Goal: Task Accomplishment & Management: Manage account settings

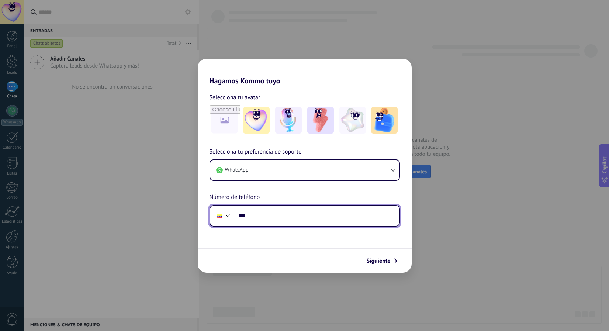
click at [253, 217] on input "***" at bounding box center [317, 215] width 165 height 17
click at [250, 216] on input "**********" at bounding box center [317, 215] width 165 height 17
type input "**********"
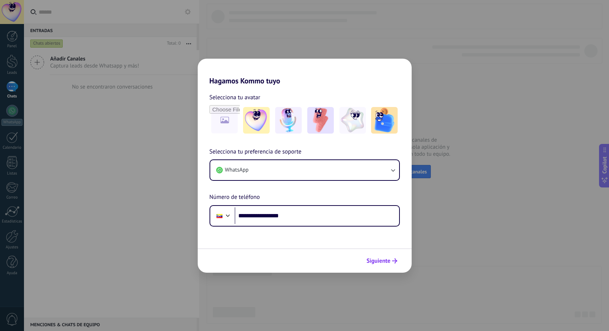
click at [387, 262] on span "Siguiente" at bounding box center [379, 260] width 24 height 5
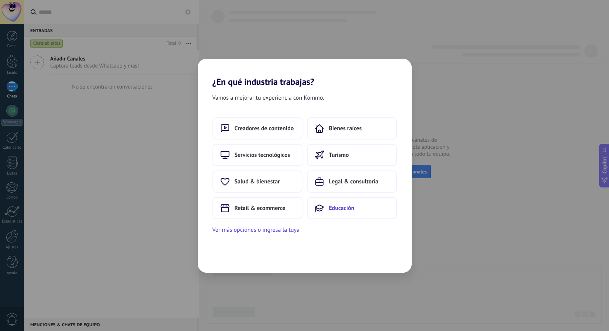
click at [352, 206] on span "Educación" at bounding box center [341, 207] width 25 height 7
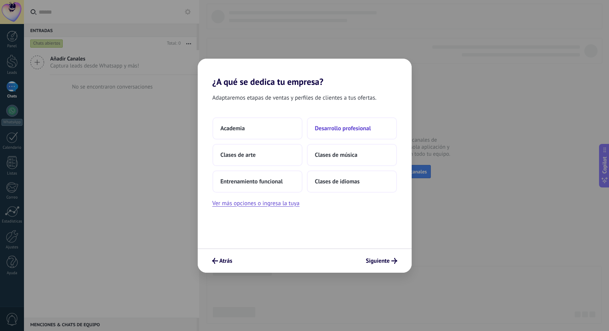
click at [348, 131] on span "Desarrollo profesional" at bounding box center [343, 128] width 56 height 7
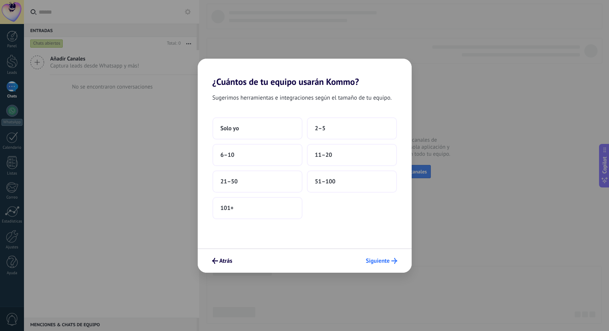
click at [393, 263] on icon "submit" at bounding box center [395, 261] width 6 height 6
click at [279, 131] on button "Solo yo" at bounding box center [258, 128] width 90 height 22
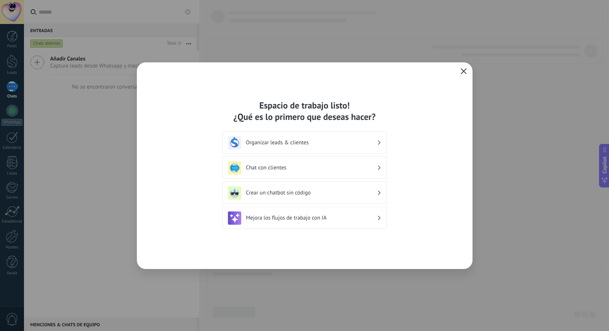
click at [465, 72] on use "button" at bounding box center [464, 71] width 6 height 6
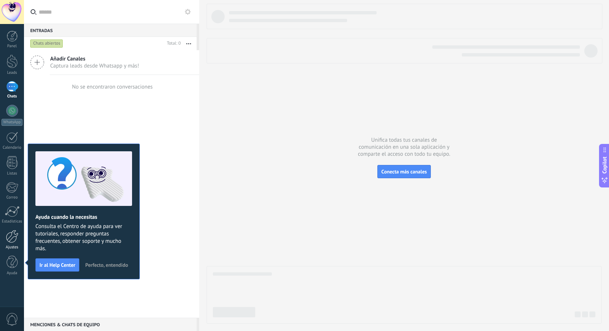
click at [11, 240] on div at bounding box center [12, 236] width 13 height 13
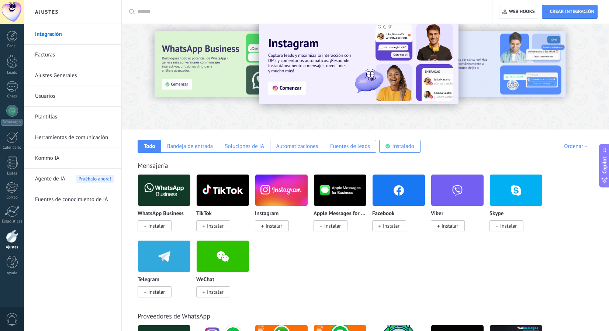
scroll to position [18, 0]
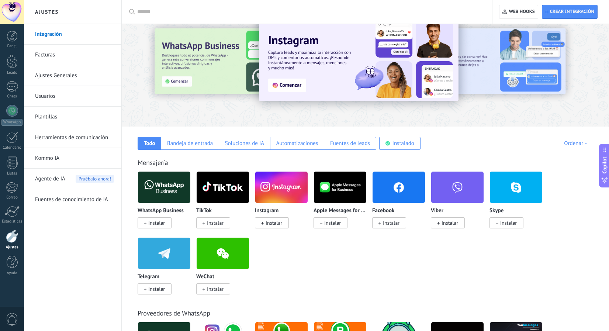
click at [152, 222] on span "Instalar" at bounding box center [156, 223] width 17 height 7
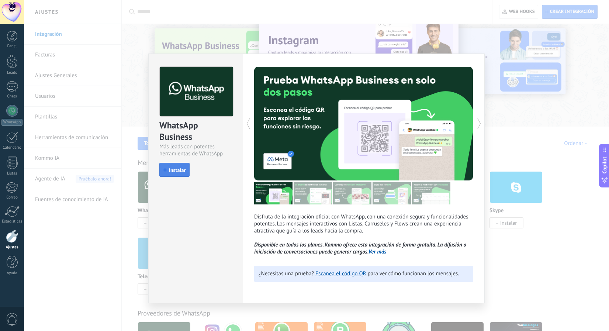
click at [178, 168] on span "Instalar" at bounding box center [177, 170] width 17 height 5
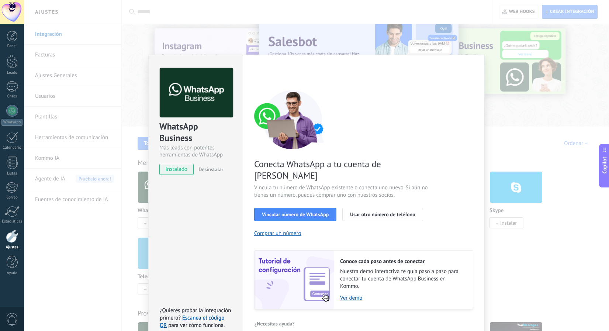
scroll to position [1, 0]
click at [314, 212] on span "Vincular número de WhatsApp" at bounding box center [295, 214] width 67 height 5
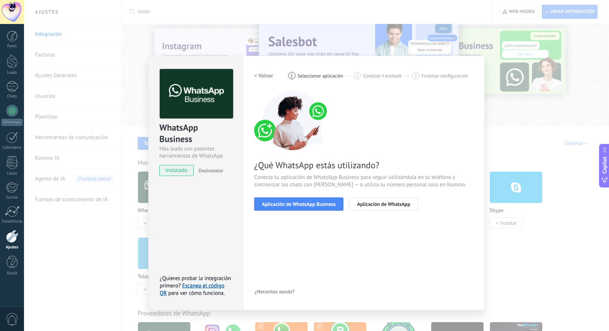
scroll to position [0, 0]
click at [299, 199] on button "Aplicación de WhatsApp Business" at bounding box center [298, 203] width 89 height 13
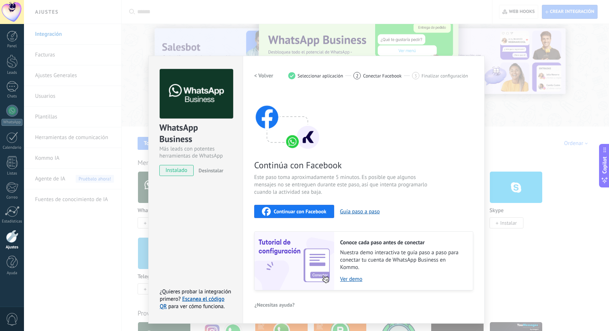
click at [501, 239] on div "WhatsApp Business Más leads con potentes herramientas de WhatsApp instalado Des…" at bounding box center [316, 165] width 585 height 331
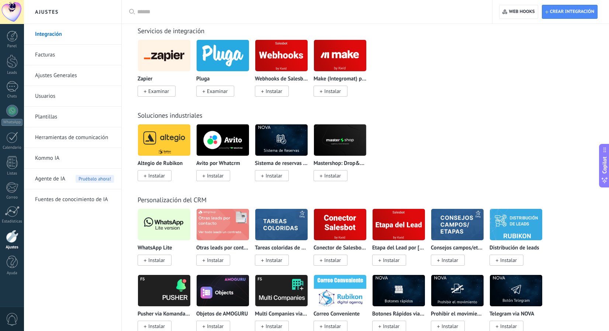
scroll to position [1388, 0]
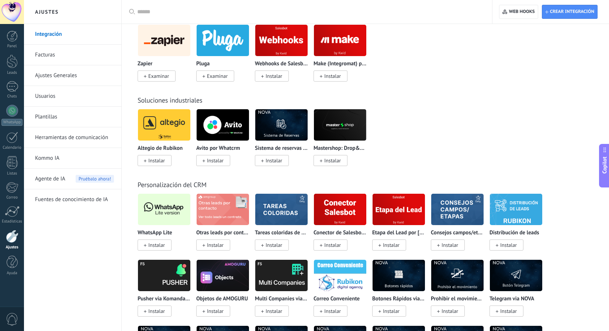
click at [153, 251] on span "Instalar" at bounding box center [155, 245] width 34 height 11
click at [153, 245] on span "Instalar" at bounding box center [156, 245] width 17 height 7
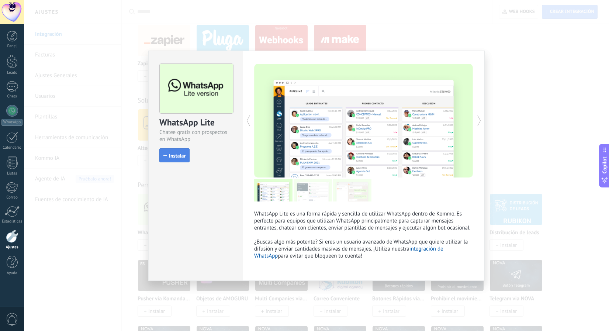
click at [172, 155] on span "Instalar" at bounding box center [177, 155] width 17 height 5
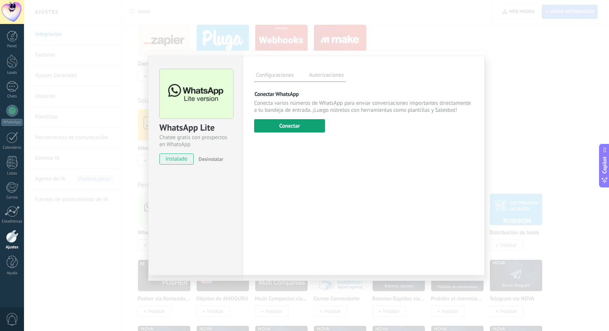
click at [298, 128] on button "Conectar" at bounding box center [289, 125] width 71 height 13
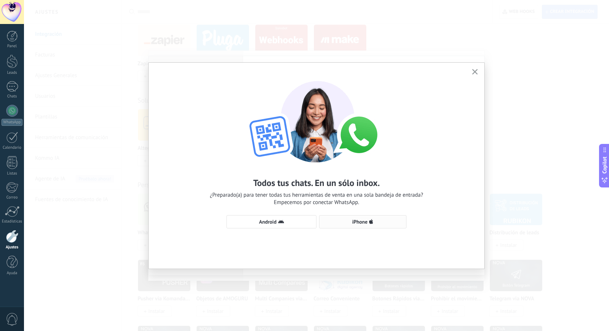
click at [383, 223] on span "iPhone" at bounding box center [362, 222] width 79 height 6
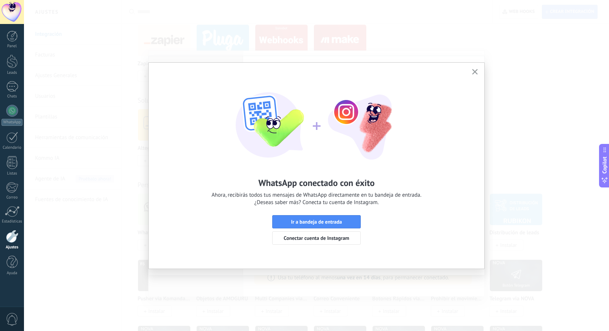
click at [479, 70] on button "button" at bounding box center [475, 72] width 9 height 10
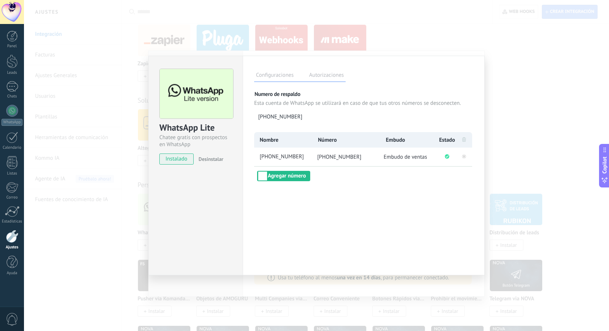
click at [533, 89] on div "WhatsApp Lite Chatee gratis con prospectos en WhatsApp instalado Desinstalar Co…" at bounding box center [316, 165] width 585 height 331
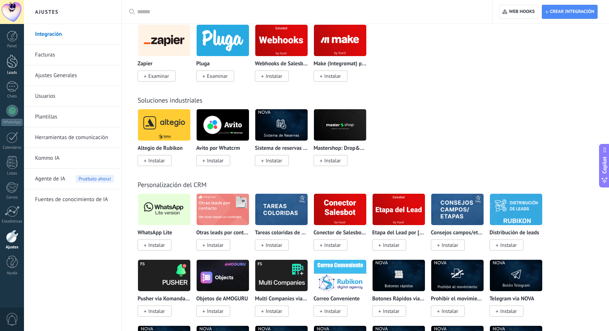
click at [15, 69] on link "Leads" at bounding box center [12, 65] width 24 height 21
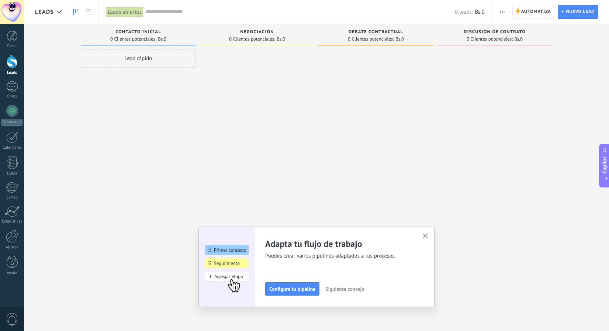
click at [503, 11] on span "button" at bounding box center [502, 12] width 5 height 14
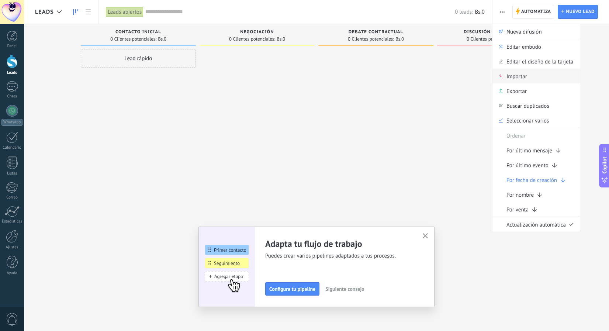
click at [512, 80] on span "Importar" at bounding box center [517, 76] width 21 height 15
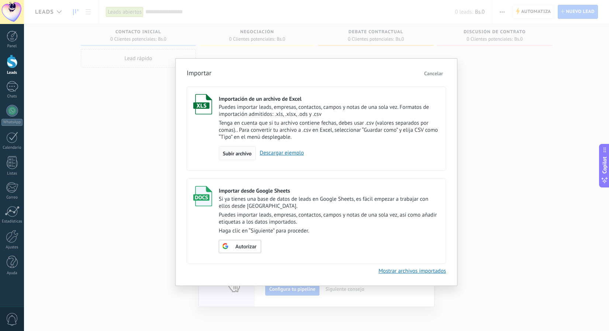
click at [237, 158] on div "Subir archivo" at bounding box center [237, 153] width 37 height 14
click at [0, 0] on input "Importación de un archivo de Excel Puedes importar leads, empresas, contactos, …" at bounding box center [0, 0] width 0 height 0
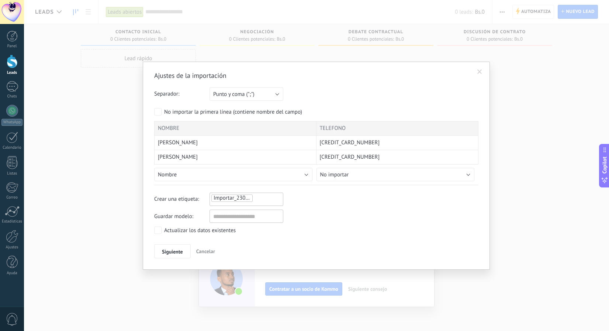
click at [215, 168] on button "Nombre" at bounding box center [233, 174] width 158 height 13
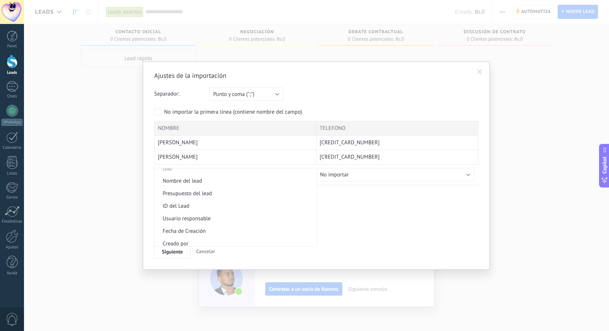
scroll to position [292, 0]
click at [218, 179] on span "Nombre del lead" at bounding box center [235, 180] width 160 height 7
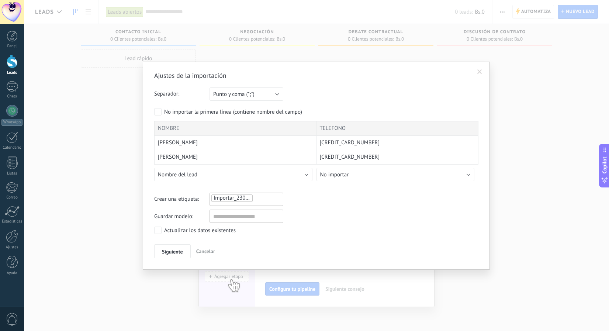
click at [350, 173] on button "No importar" at bounding box center [396, 174] width 158 height 13
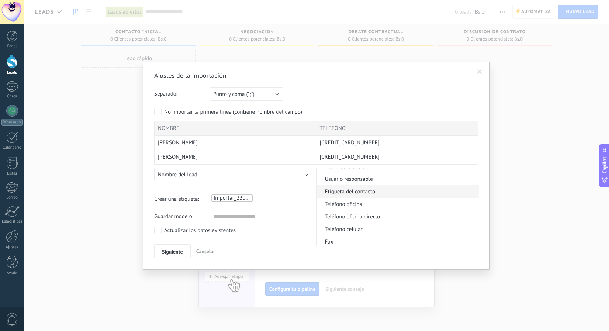
scroll to position [132, 0]
click at [352, 227] on span "Teléfono celular" at bounding box center [397, 229] width 160 height 7
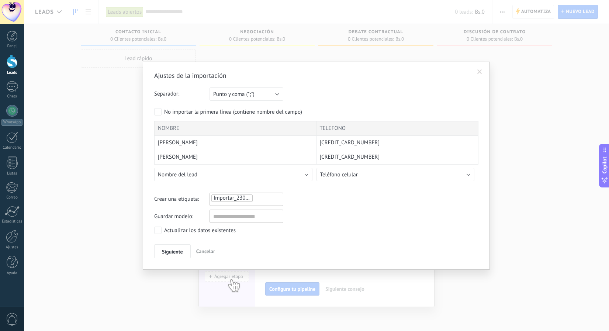
click at [267, 203] on div "Importar_23092025_1008" at bounding box center [247, 199] width 74 height 13
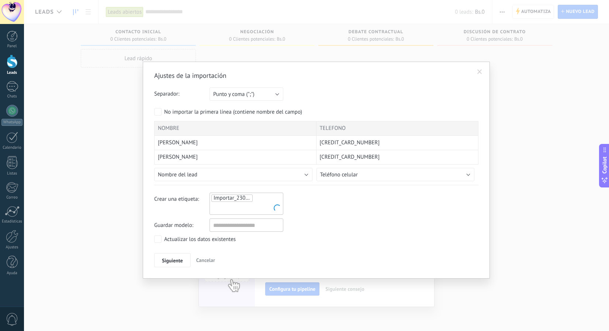
click at [261, 199] on ul "Importar_23092025_1008" at bounding box center [247, 204] width 72 height 20
click at [230, 196] on span "Importar_23092025_1008" at bounding box center [244, 198] width 61 height 7
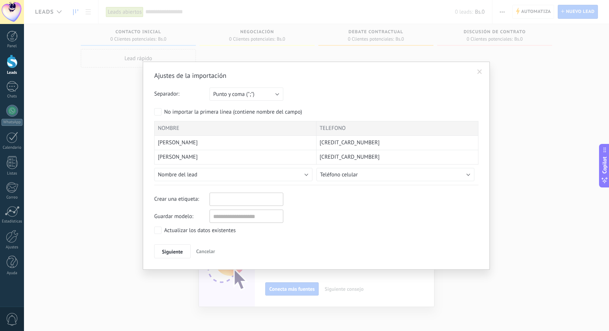
click at [222, 202] on input "text" at bounding box center [230, 199] width 37 height 11
type input "******"
click at [260, 213] on span "PRUEBA" at bounding box center [261, 213] width 24 height 10
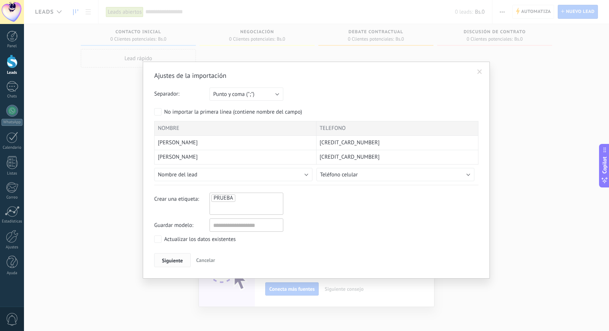
click at [176, 261] on span "Siguiente" at bounding box center [172, 260] width 21 height 5
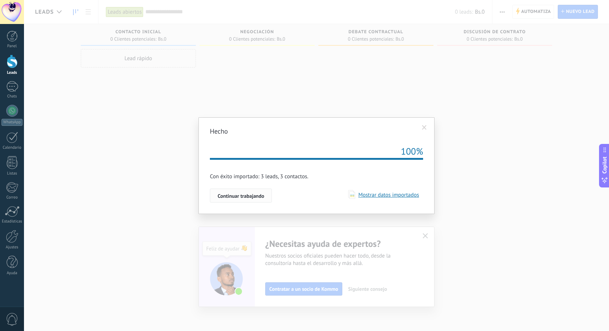
click at [226, 200] on button "Continuar trabajando" at bounding box center [241, 196] width 62 height 14
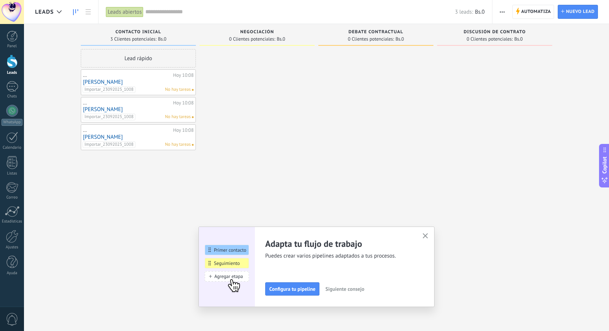
click at [502, 14] on span "button" at bounding box center [502, 12] width 5 height 14
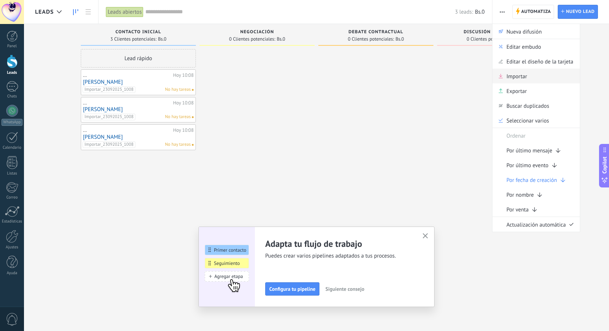
click at [512, 76] on span "Importar" at bounding box center [517, 76] width 21 height 15
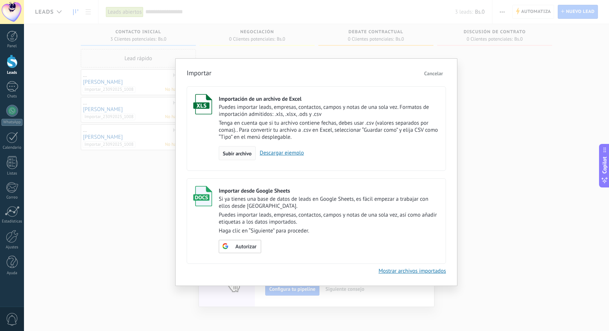
click at [242, 151] on span "Subir archivo" at bounding box center [237, 153] width 29 height 5
click at [0, 0] on input "Importación de un archivo de Excel Puedes importar leads, empresas, contactos, …" at bounding box center [0, 0] width 0 height 0
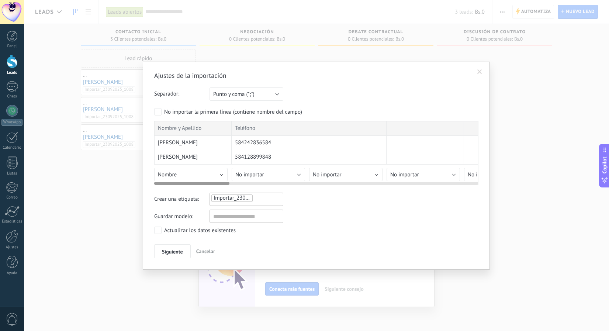
click at [163, 175] on span "Nombre" at bounding box center [167, 174] width 19 height 7
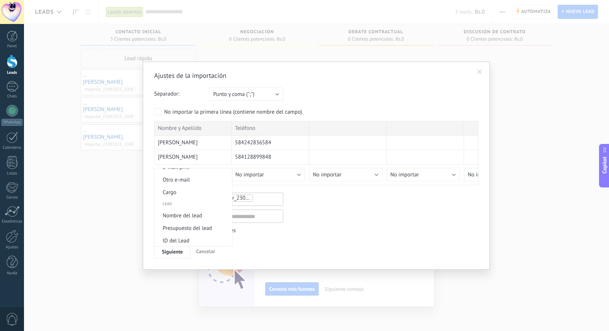
scroll to position [257, 0]
click at [210, 212] on span "Nombre del lead" at bounding box center [192, 214] width 75 height 7
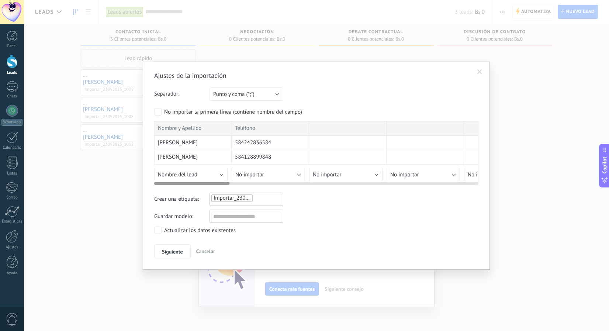
click at [274, 174] on button "No importar" at bounding box center [268, 174] width 73 height 13
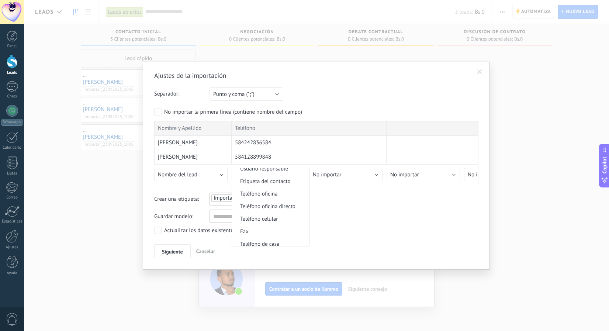
scroll to position [142, 0]
click at [272, 216] on span "Teléfono celular" at bounding box center [269, 218] width 75 height 7
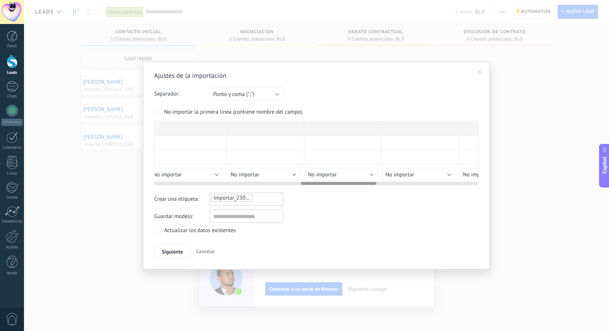
scroll to position [0, 634]
click at [264, 197] on div "Importar_23092025_1009" at bounding box center [247, 198] width 72 height 9
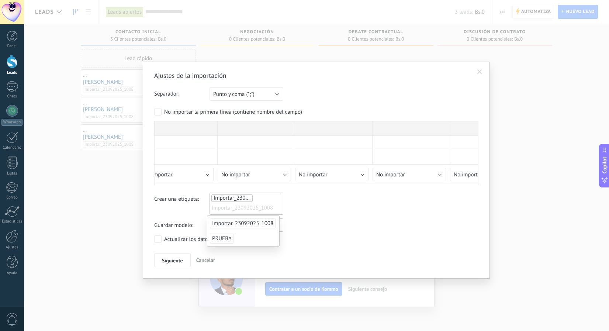
click at [248, 204] on input "text" at bounding box center [230, 208] width 37 height 11
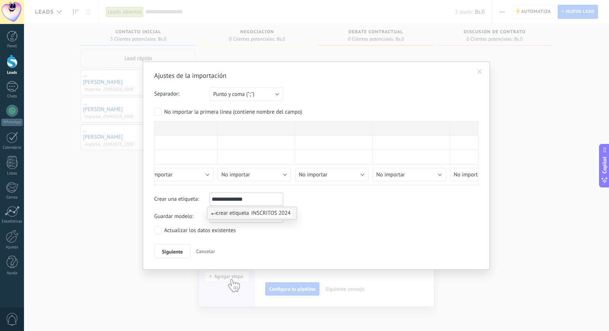
type input "**********"
click at [269, 218] on span "INSCRITOS 2024" at bounding box center [271, 213] width 44 height 10
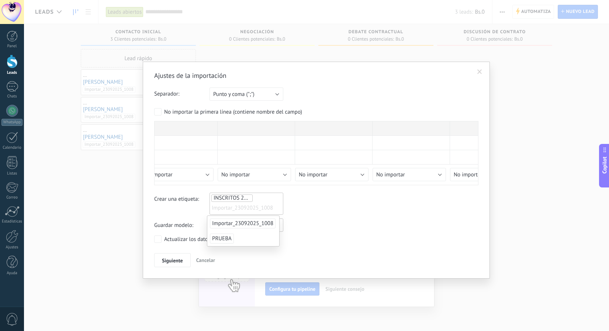
click at [326, 211] on div "Crear una etiqueta: INSCRITOS 2024 Importar_23092025_1008 INSCRITOS 2024" at bounding box center [316, 204] width 324 height 22
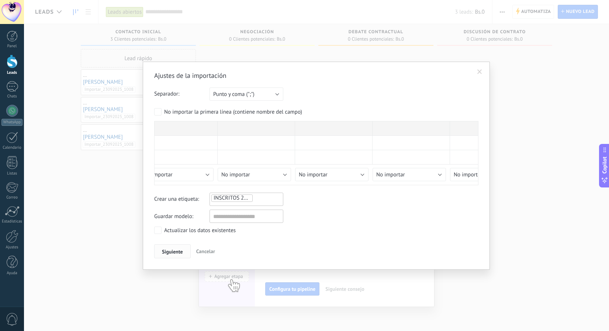
click at [164, 249] on span "Siguiente" at bounding box center [172, 251] width 21 height 5
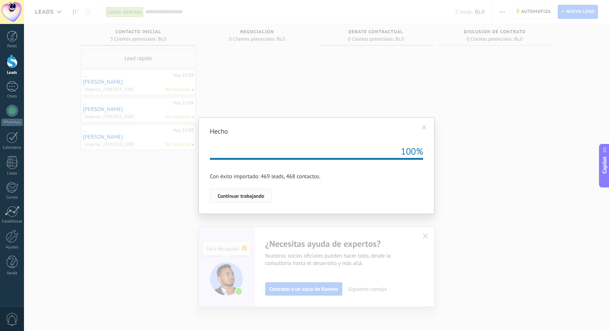
click at [249, 195] on span "Continuar trabajando" at bounding box center [241, 195] width 47 height 5
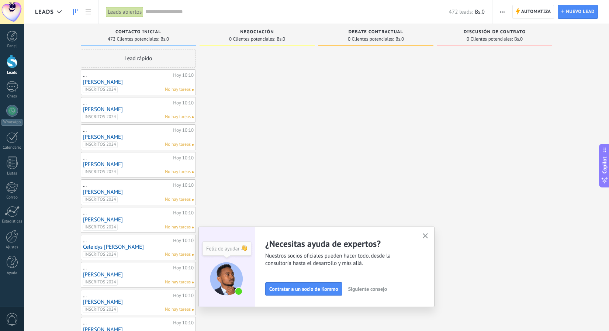
click at [495, 12] on div "Automatiza Nueva difusión Editar embudo Editar el diseño de la tarjeta Importar…" at bounding box center [551, 12] width 117 height 24
click at [503, 10] on span "button" at bounding box center [502, 12] width 5 height 14
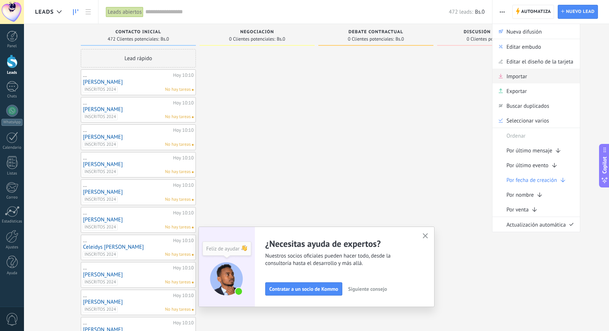
click at [528, 80] on div "Importar" at bounding box center [536, 76] width 87 height 15
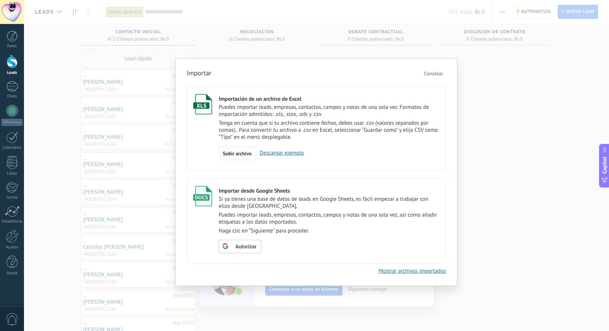
click at [229, 154] on span "Subir archivo" at bounding box center [237, 153] width 29 height 5
click at [0, 0] on input "Importación de un archivo de Excel Puedes importar leads, empresas, contactos, …" at bounding box center [0, 0] width 0 height 0
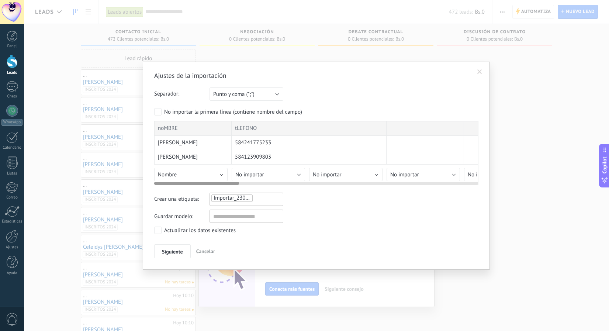
click at [189, 177] on button "Nombre" at bounding box center [190, 174] width 73 height 13
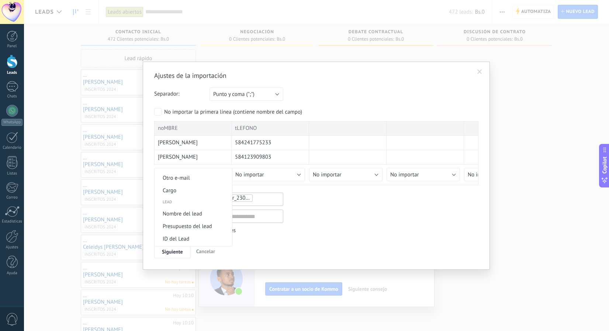
scroll to position [259, 0]
click at [187, 215] on span "Nombre del lead" at bounding box center [192, 213] width 75 height 7
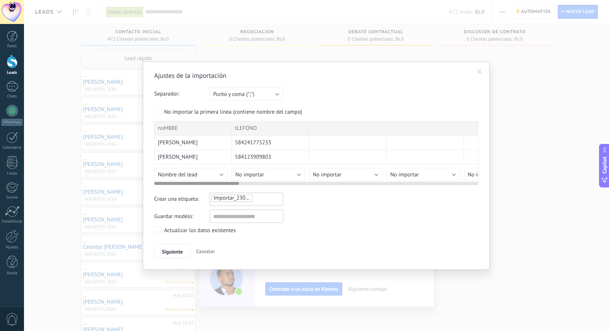
click at [266, 175] on button "No importar" at bounding box center [268, 174] width 73 height 13
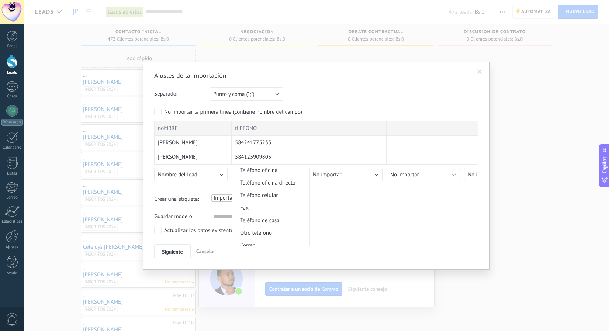
scroll to position [177, 0]
click at [281, 186] on span "Teléfono celular" at bounding box center [269, 183] width 75 height 7
click at [254, 200] on ul "Importar_23092025_1014" at bounding box center [236, 198] width 51 height 9
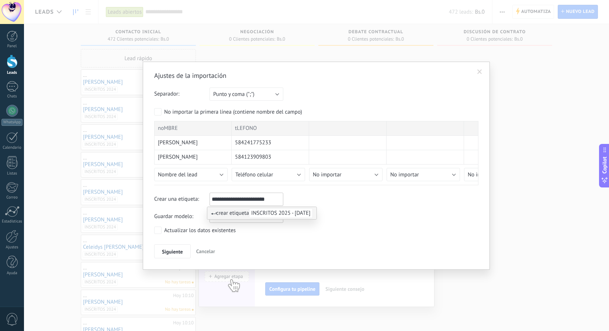
type input "**********"
click at [280, 211] on span "INSCRITOS 2025 - [DATE]" at bounding box center [281, 213] width 64 height 10
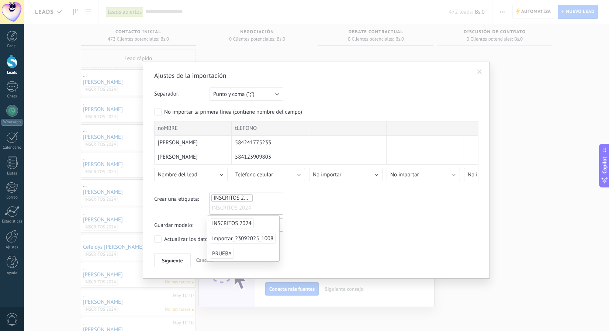
click at [310, 218] on div "Ajustes de la importación Separador: Punto y coma (";") Coma (",") Tabulación (…" at bounding box center [316, 169] width 324 height 196
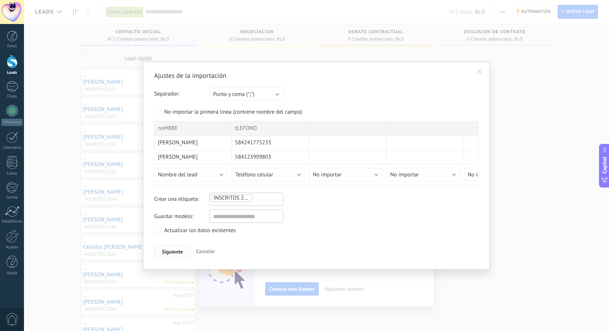
click at [176, 250] on span "Siguiente" at bounding box center [172, 251] width 21 height 5
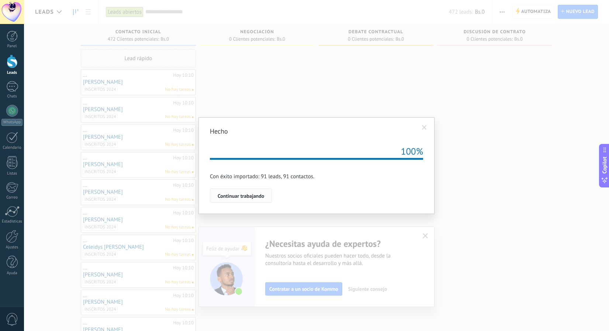
click at [235, 197] on span "Continuar trabajando" at bounding box center [241, 195] width 47 height 5
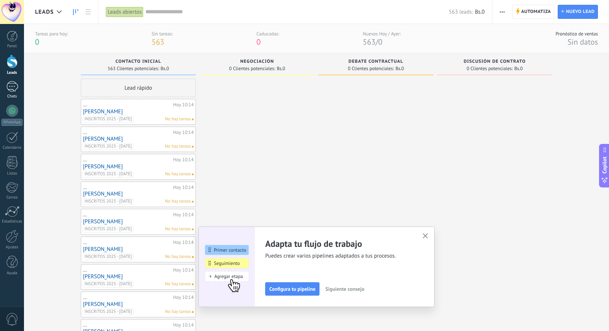
click at [13, 91] on div at bounding box center [12, 86] width 12 height 11
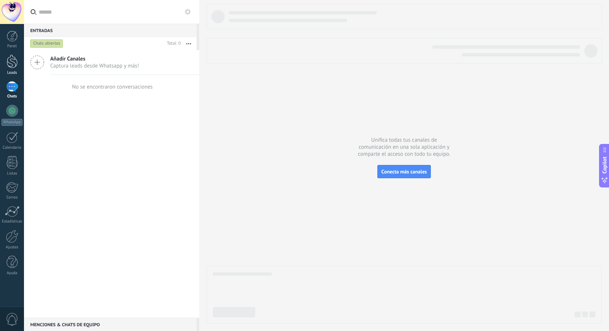
click at [14, 63] on div at bounding box center [12, 62] width 11 height 14
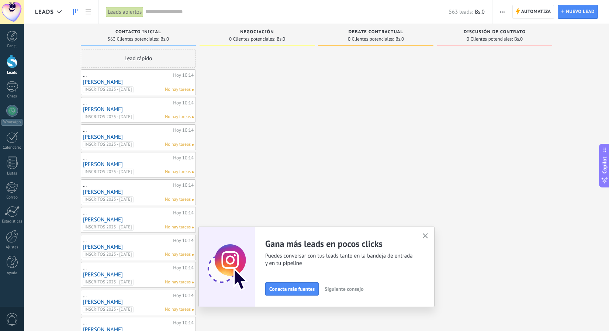
click at [502, 7] on span "button" at bounding box center [502, 12] width 5 height 14
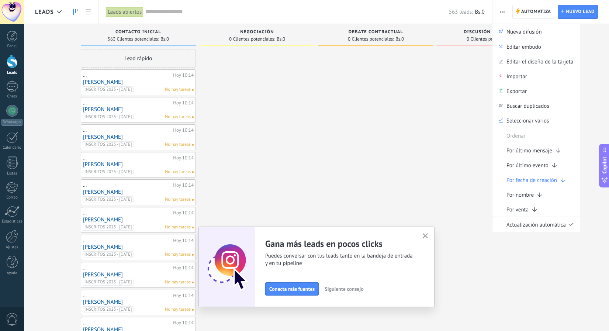
click at [11, 61] on div at bounding box center [12, 62] width 11 height 14
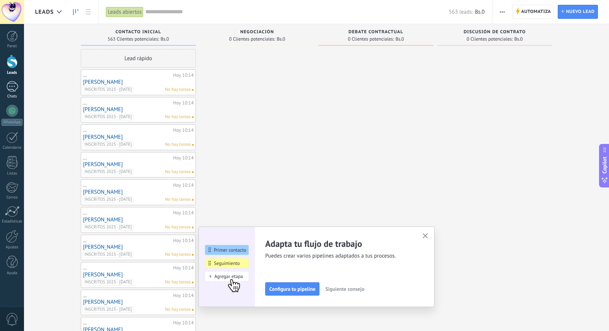
click at [14, 87] on div at bounding box center [12, 86] width 12 height 11
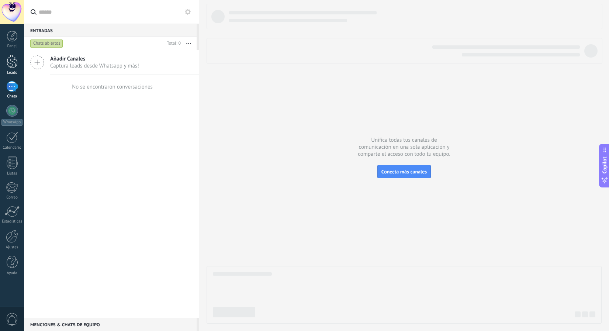
click at [13, 58] on div at bounding box center [12, 62] width 11 height 14
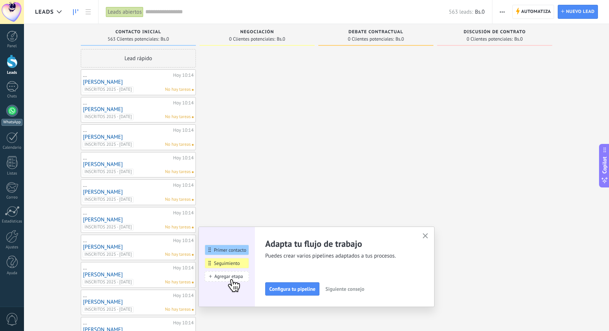
click at [13, 110] on div at bounding box center [12, 111] width 12 height 12
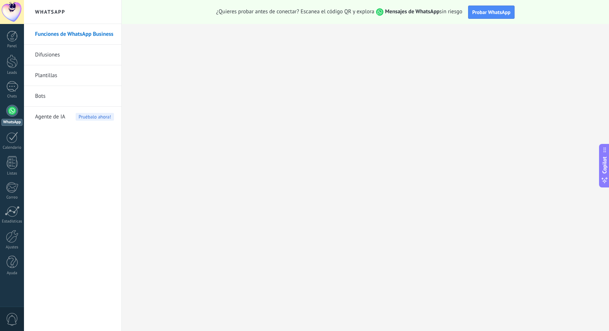
click at [50, 55] on link "Difusiones" at bounding box center [74, 55] width 79 height 21
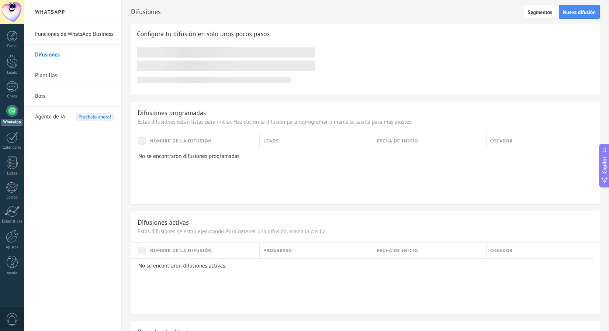
click at [44, 100] on link "Bots" at bounding box center [74, 96] width 79 height 21
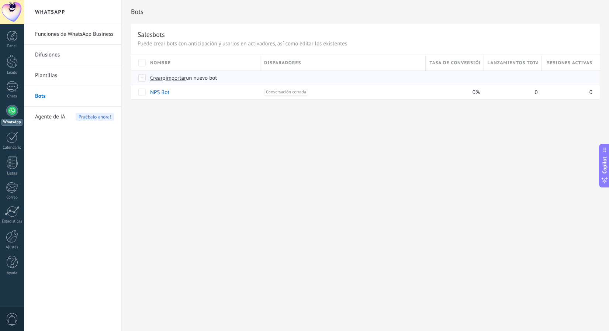
click at [156, 78] on span "Crear" at bounding box center [156, 78] width 13 height 7
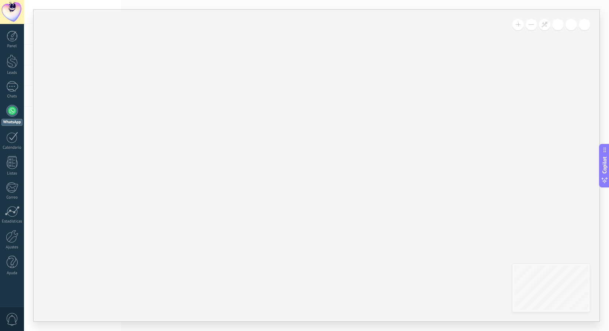
type input "**********"
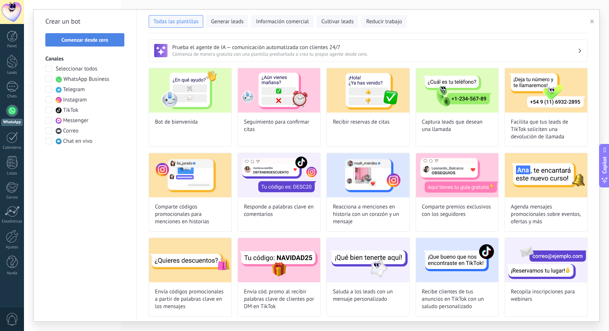
click at [96, 42] on span "Comenzar desde cero" at bounding box center [85, 39] width 47 height 5
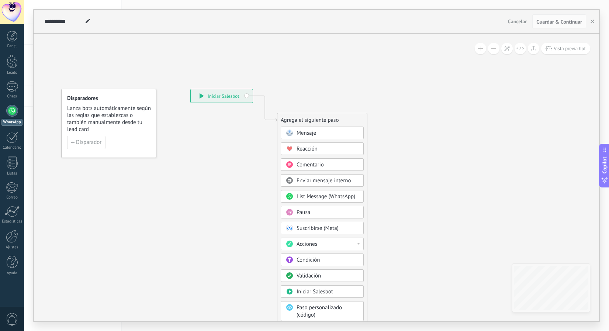
click at [302, 132] on span "Mensaje" at bounding box center [307, 133] width 20 height 7
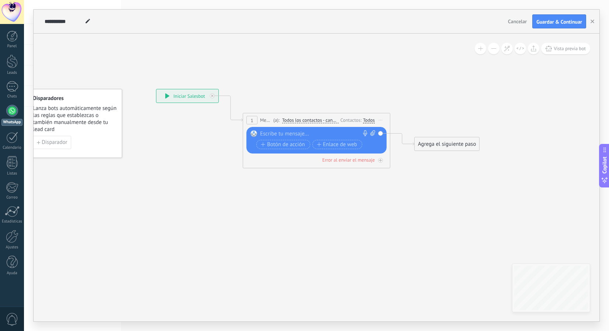
click at [293, 133] on div at bounding box center [315, 133] width 110 height 7
paste div
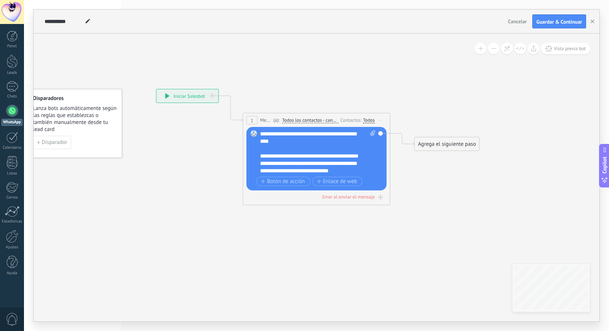
scroll to position [103, 0]
click at [371, 120] on div "Todos" at bounding box center [369, 120] width 12 height 6
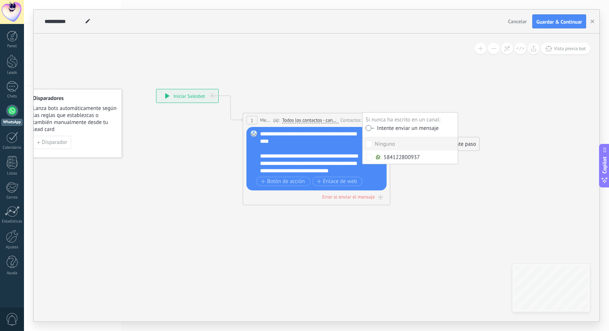
click at [373, 126] on label at bounding box center [370, 127] width 9 height 5
click at [302, 132] on div "**********" at bounding box center [314, 134] width 108 height 22
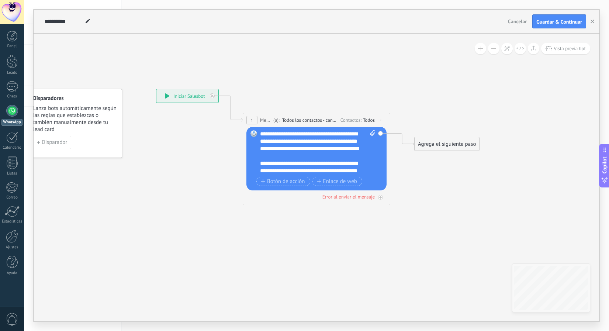
scroll to position [0, 0]
click at [373, 131] on icon at bounding box center [373, 133] width 5 height 6
click input "Subir" at bounding box center [0, 0] width 0 height 0
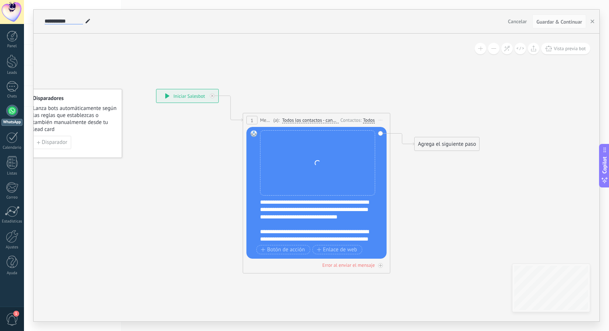
click at [82, 20] on input "**********" at bounding box center [64, 21] width 38 height 6
click at [87, 21] on use at bounding box center [88, 21] width 4 height 4
click at [73, 21] on input "**********" at bounding box center [64, 21] width 38 height 6
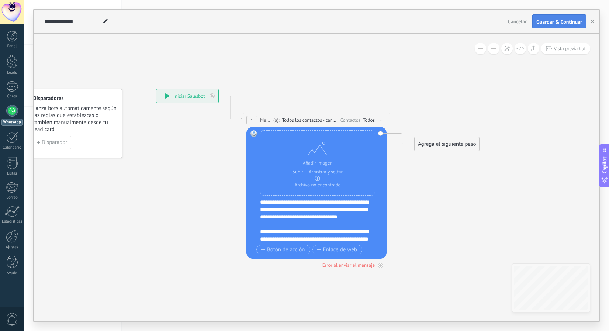
type input "**********"
click at [542, 16] on button "Guardar & Continuar" at bounding box center [560, 21] width 54 height 14
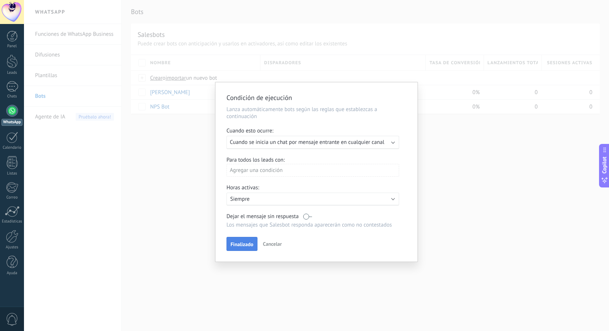
click at [249, 247] on span "Finalizado" at bounding box center [242, 244] width 23 height 5
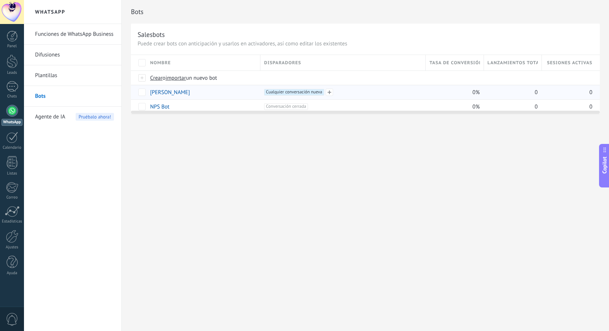
click at [316, 93] on span "Cualquier conversación nueva +0" at bounding box center [294, 92] width 60 height 7
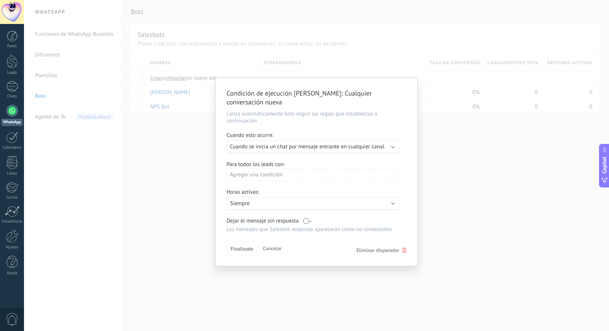
click at [391, 252] on span "Eliminar disparador" at bounding box center [378, 250] width 43 height 7
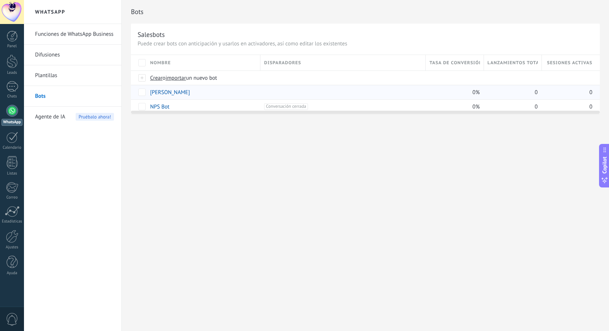
click at [161, 94] on link "[PERSON_NAME]" at bounding box center [170, 92] width 40 height 7
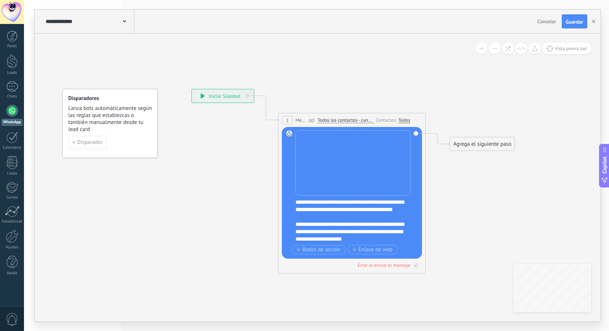
scroll to position [87, 0]
click at [306, 225] on div "**********" at bounding box center [357, 221] width 123 height 44
click at [393, 230] on div "**********" at bounding box center [357, 221] width 123 height 44
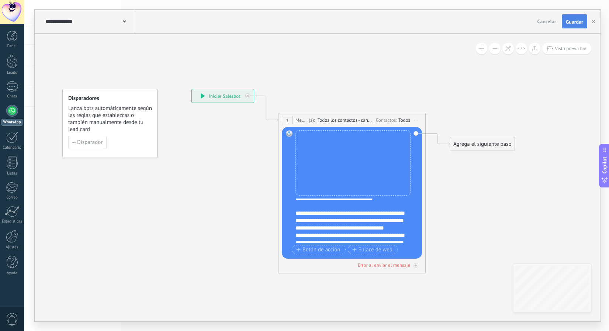
click at [578, 24] on span "Guardar" at bounding box center [574, 21] width 17 height 5
click at [593, 23] on use "button" at bounding box center [594, 22] width 4 height 4
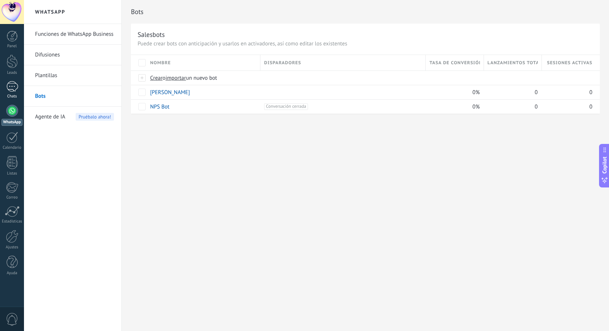
click at [15, 90] on div at bounding box center [12, 86] width 12 height 11
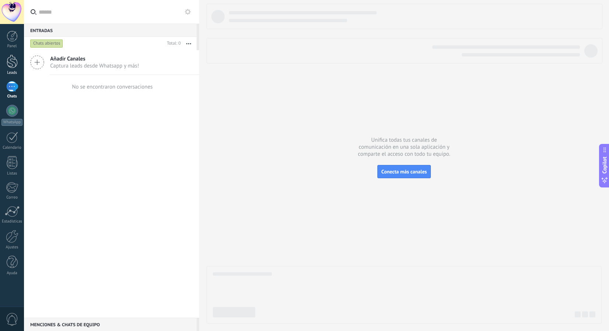
click at [13, 62] on div at bounding box center [12, 62] width 11 height 14
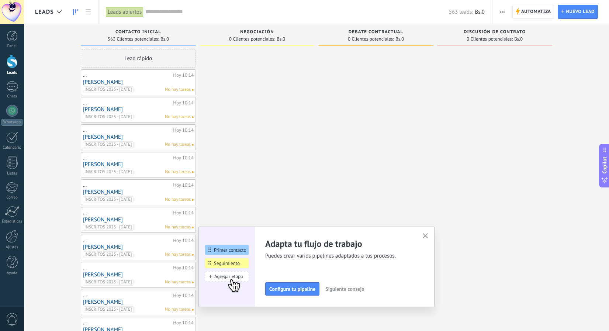
click at [499, 11] on button "button" at bounding box center [502, 12] width 11 height 14
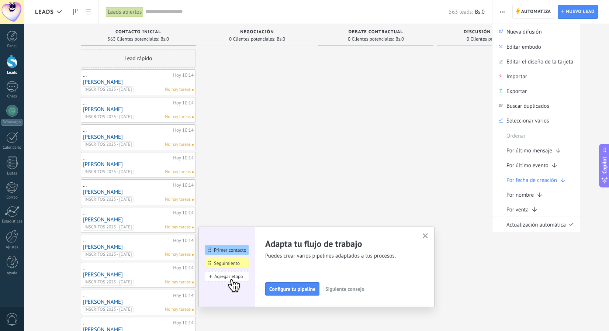
click at [303, 14] on input "text" at bounding box center [297, 12] width 304 height 8
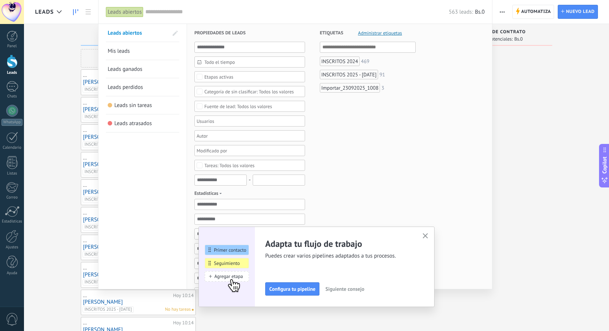
click at [344, 89] on div "Importar_23092025_1008" at bounding box center [350, 88] width 60 height 10
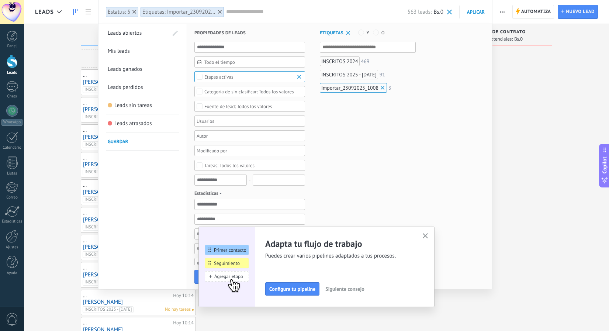
click at [426, 238] on icon "button" at bounding box center [426, 236] width 6 height 6
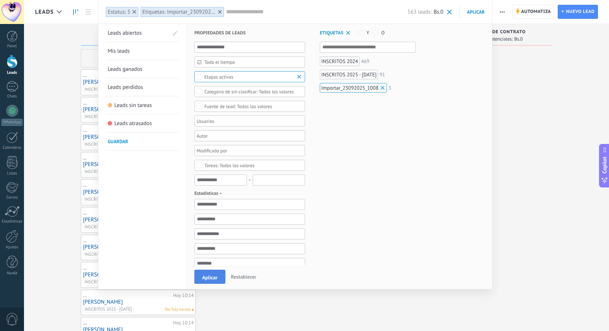
click at [201, 280] on button "Aplicar" at bounding box center [210, 277] width 31 height 14
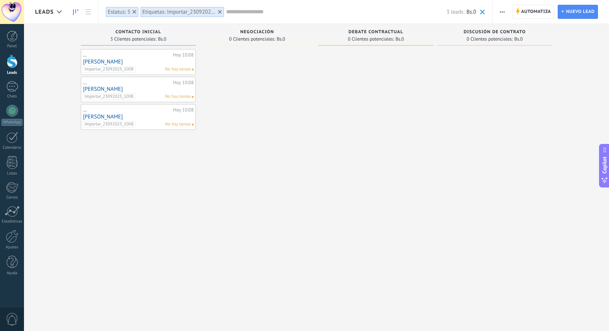
click at [502, 13] on span "button" at bounding box center [502, 12] width 5 height 14
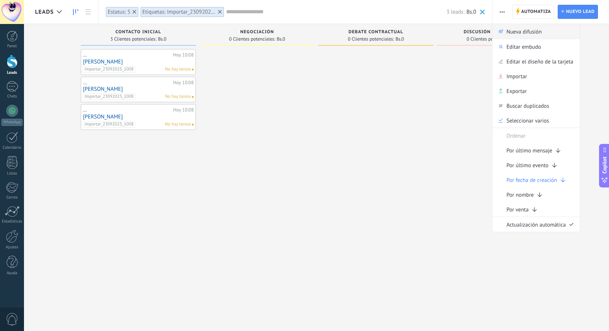
click at [511, 31] on span "Nueva difusión" at bounding box center [524, 31] width 35 height 15
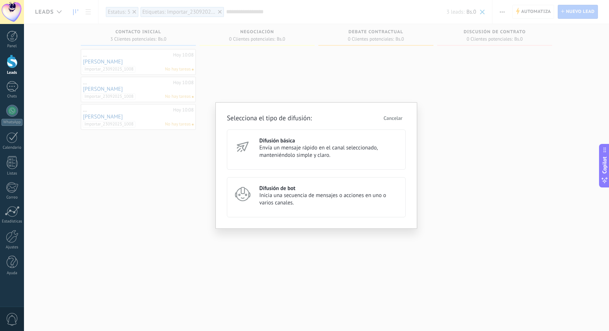
click at [260, 197] on span "Inicia una secuencia de mensajes o acciones en uno o varios canales." at bounding box center [329, 199] width 140 height 15
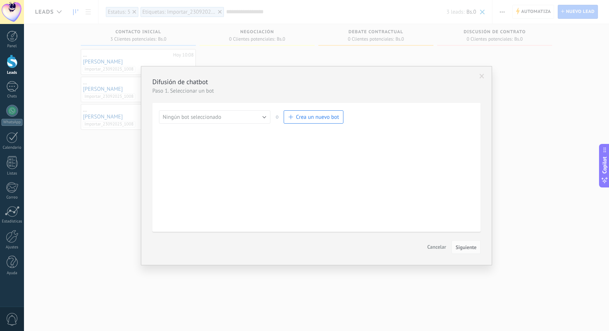
click at [223, 114] on button "Ningún bot seleccionado" at bounding box center [214, 116] width 111 height 13
click at [212, 130] on span "[PERSON_NAME]" at bounding box center [211, 129] width 113 height 7
click at [471, 246] on span "Siguiente" at bounding box center [466, 247] width 21 height 5
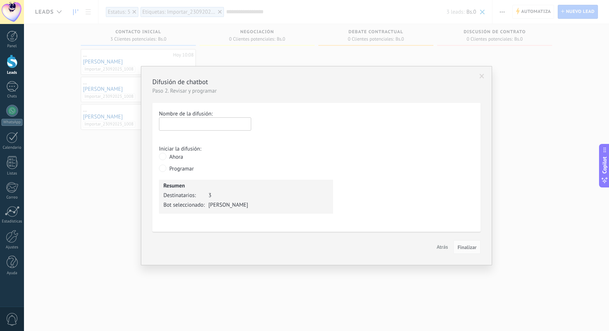
click at [177, 123] on input "text" at bounding box center [205, 123] width 92 height 13
type input "**********"
click at [479, 253] on button "Finalizar" at bounding box center [467, 247] width 27 height 14
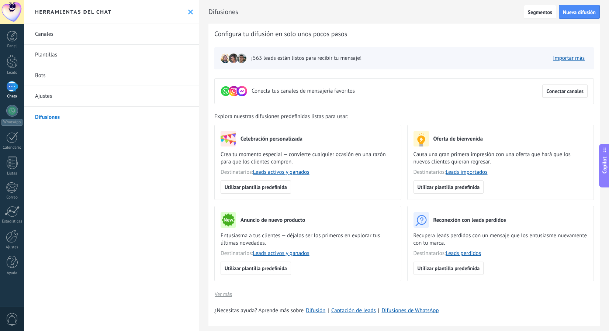
click at [44, 75] on link "Bots" at bounding box center [111, 75] width 175 height 21
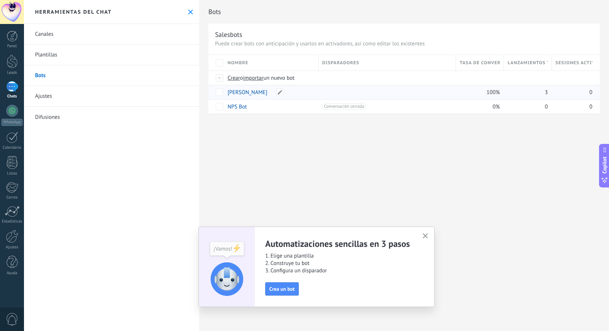
click at [261, 93] on link "[PERSON_NAME]" at bounding box center [248, 92] width 40 height 7
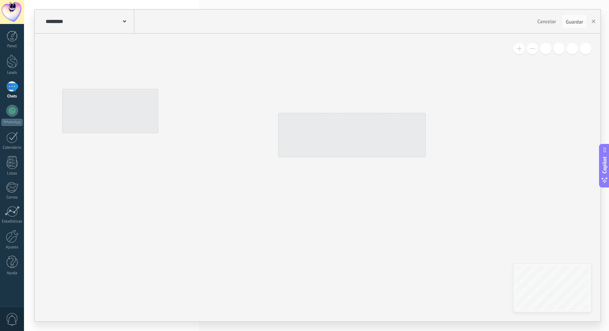
type input "**********"
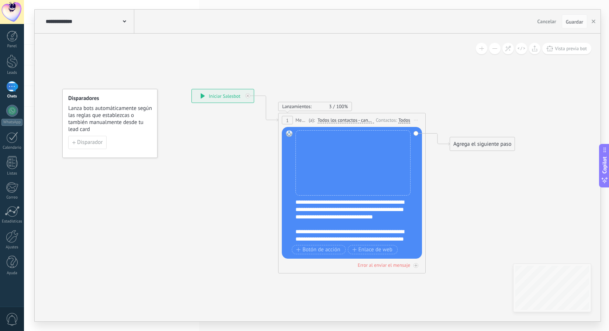
click at [307, 210] on div "**********" at bounding box center [357, 221] width 123 height 44
click at [296, 210] on div "**********" at bounding box center [357, 221] width 123 height 44
click at [317, 211] on div "**********" at bounding box center [357, 221] width 123 height 44
click at [389, 234] on div "**********" at bounding box center [357, 221] width 123 height 44
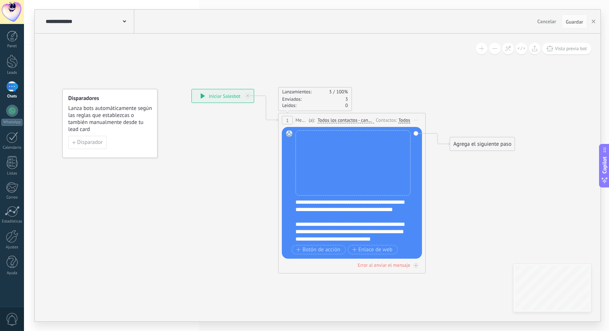
scroll to position [89, 0]
click at [578, 24] on span "Guardar" at bounding box center [574, 21] width 17 height 5
click at [593, 24] on button "button" at bounding box center [593, 21] width 11 height 14
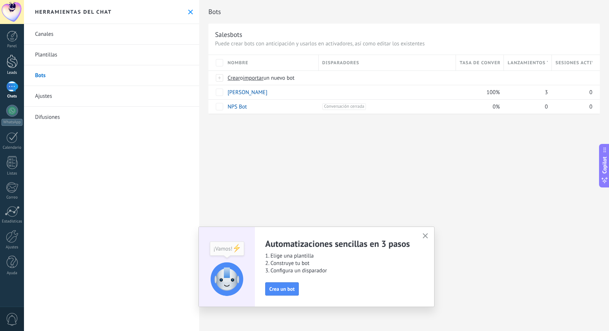
click at [12, 66] on div at bounding box center [12, 62] width 11 height 14
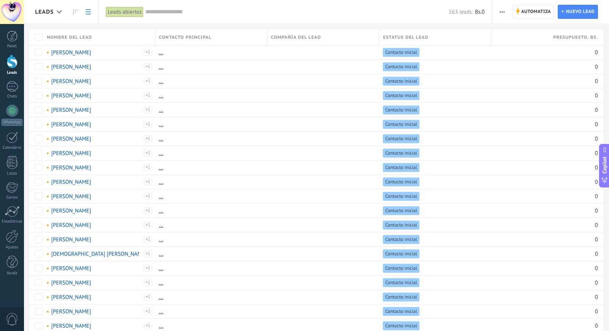
click at [163, 9] on input "text" at bounding box center [297, 12] width 304 height 8
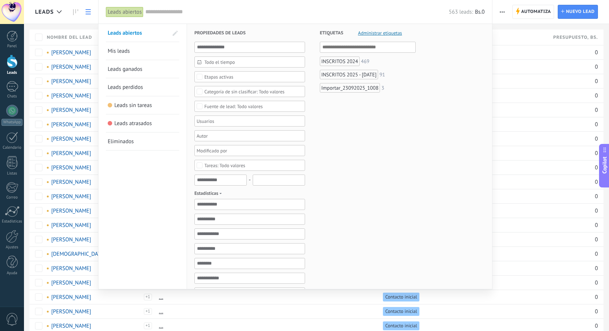
click at [328, 61] on div "INSCRITOS 2024" at bounding box center [340, 61] width 40 height 10
click at [328, 75] on div "INSCRITOS 2025 - [DATE]" at bounding box center [349, 75] width 58 height 10
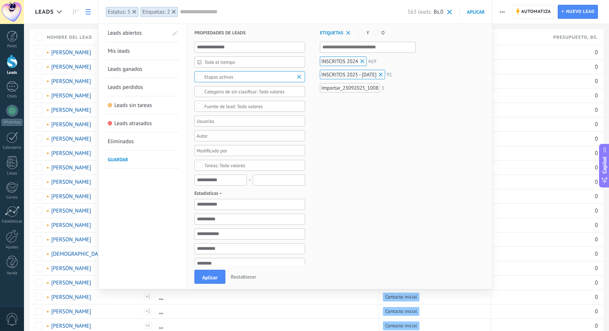
click at [329, 90] on div "Importar_23092025_1008" at bounding box center [350, 88] width 60 height 10
click at [213, 280] on span "Aplicar" at bounding box center [210, 277] width 16 height 5
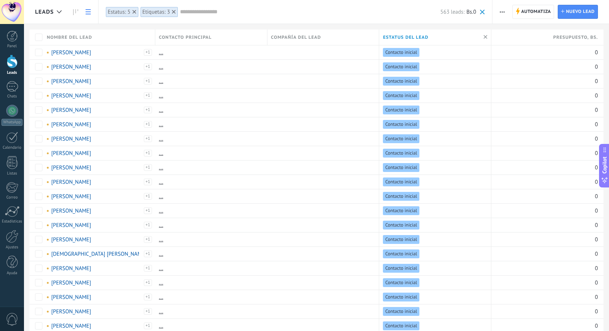
click at [499, 7] on button "button" at bounding box center [502, 12] width 11 height 14
click at [505, 30] on div "Nueva difusión" at bounding box center [524, 31] width 62 height 15
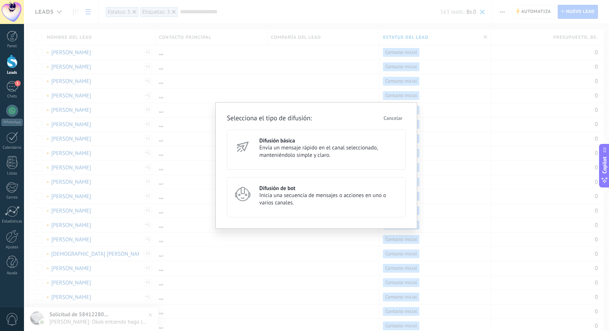
click at [301, 204] on span "Inicia una secuencia de mensajes o acciones en uno o varios canales." at bounding box center [329, 199] width 140 height 15
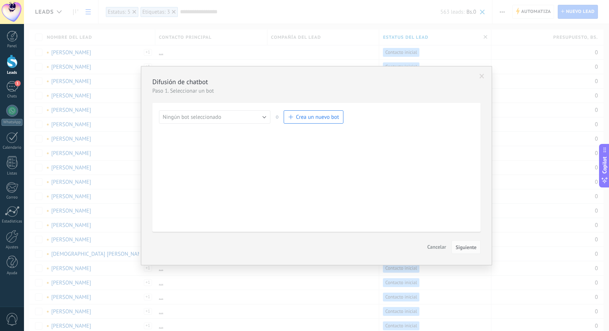
click at [235, 121] on button "Ningún bot seleccionado" at bounding box center [214, 116] width 111 height 13
click at [228, 134] on li "[PERSON_NAME]" at bounding box center [213, 129] width 116 height 13
click at [468, 249] on span "Siguiente" at bounding box center [466, 247] width 21 height 5
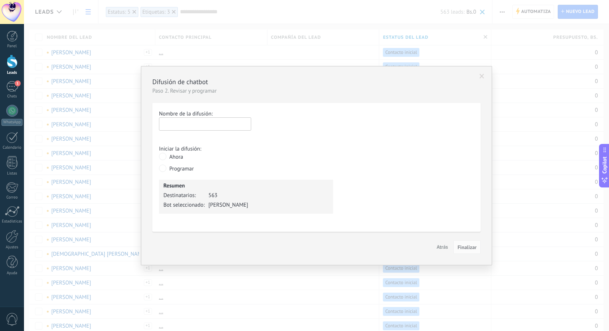
click at [236, 126] on input "text" at bounding box center [205, 123] width 92 height 13
type input "**********"
click at [472, 247] on span "Finalizar" at bounding box center [467, 247] width 19 height 5
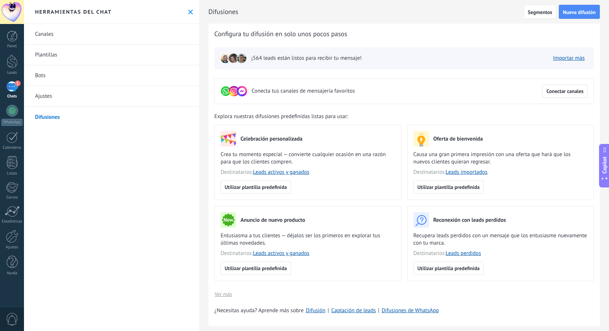
click at [8, 88] on div "1" at bounding box center [12, 86] width 12 height 11
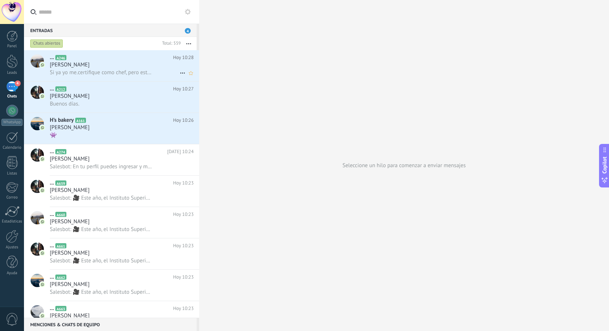
scroll to position [0, 0]
click at [116, 105] on div "Buenos días." at bounding box center [122, 104] width 144 height 8
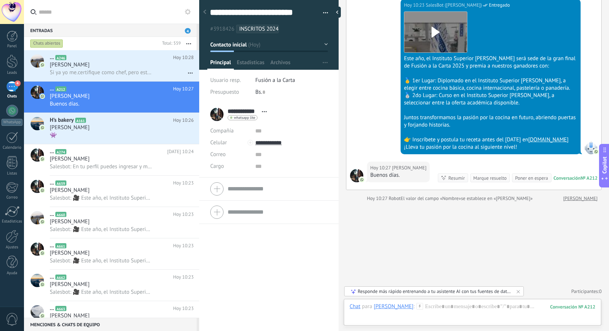
scroll to position [130, 0]
